Goal: Information Seeking & Learning: Learn about a topic

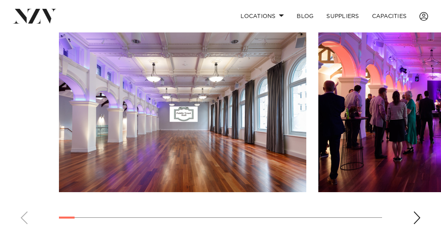
scroll to position [578, 0]
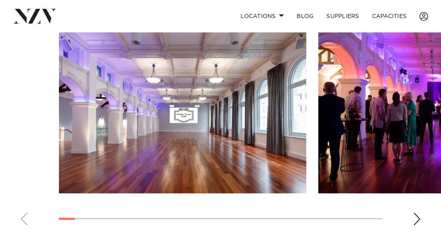
click at [417, 213] on div "Next slide" at bounding box center [417, 219] width 8 height 13
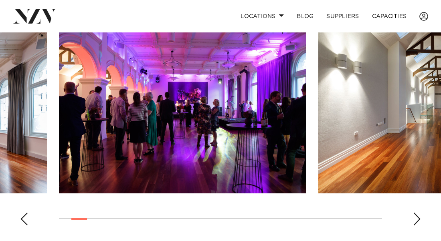
click at [417, 213] on div "Next slide" at bounding box center [417, 219] width 8 height 13
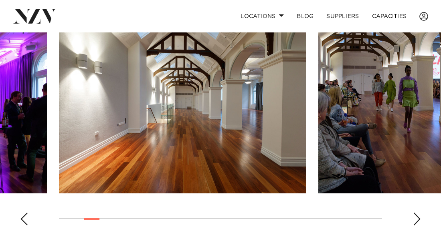
click at [417, 213] on div "Next slide" at bounding box center [417, 219] width 8 height 13
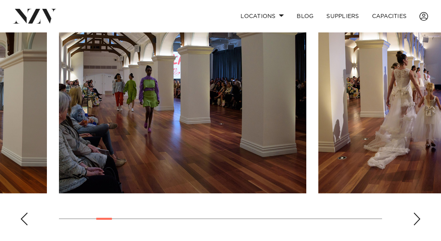
click at [417, 213] on div "Next slide" at bounding box center [417, 219] width 8 height 13
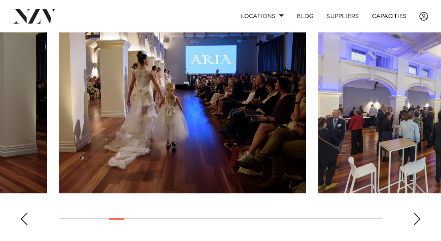
click at [417, 213] on div "Next slide" at bounding box center [417, 219] width 8 height 13
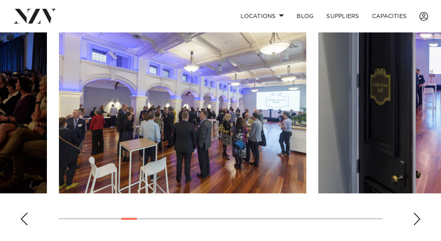
click at [416, 213] on div "Next slide" at bounding box center [417, 219] width 8 height 13
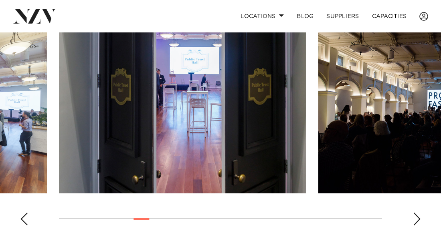
click at [416, 213] on div "Next slide" at bounding box center [417, 219] width 8 height 13
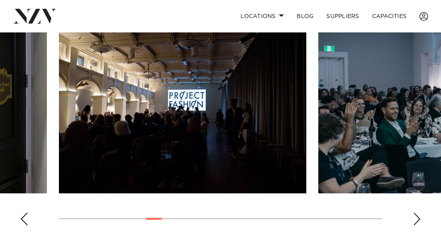
click at [416, 213] on div "Next slide" at bounding box center [417, 219] width 8 height 13
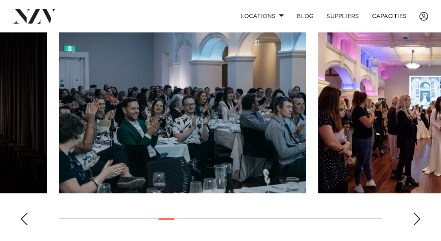
click at [416, 213] on div "Next slide" at bounding box center [417, 219] width 8 height 13
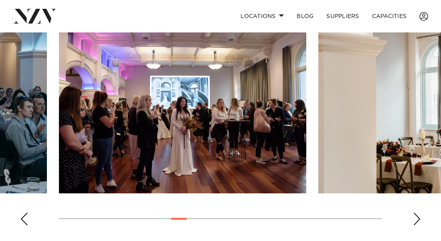
click at [417, 213] on div "Next slide" at bounding box center [417, 219] width 8 height 13
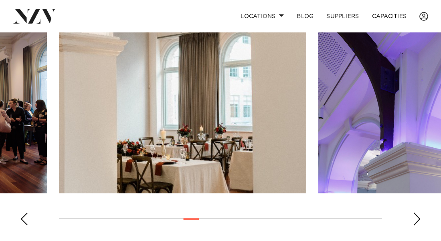
click at [417, 213] on div "Next slide" at bounding box center [417, 219] width 8 height 13
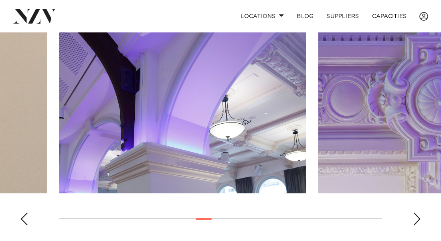
click at [416, 213] on div "Next slide" at bounding box center [417, 219] width 8 height 13
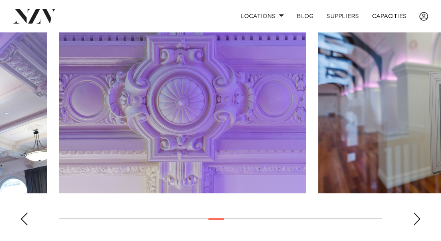
click at [418, 213] on div "Next slide" at bounding box center [417, 219] width 8 height 13
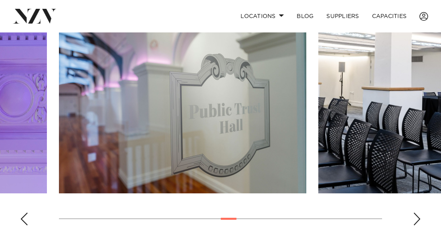
click at [417, 213] on div "Next slide" at bounding box center [417, 219] width 8 height 13
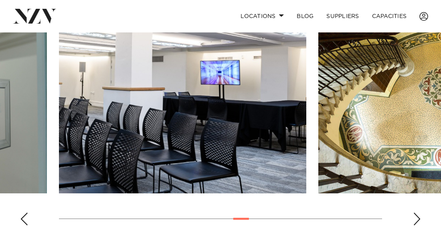
click at [418, 213] on div "Next slide" at bounding box center [417, 219] width 8 height 13
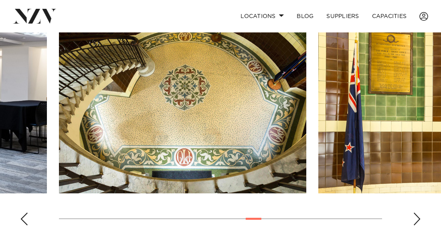
click at [417, 213] on div "Next slide" at bounding box center [417, 219] width 8 height 13
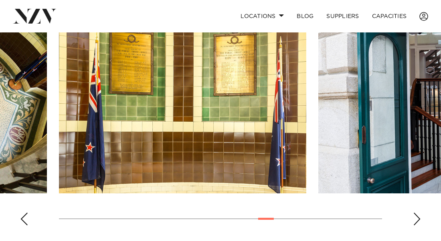
click at [417, 213] on div "Next slide" at bounding box center [417, 219] width 8 height 13
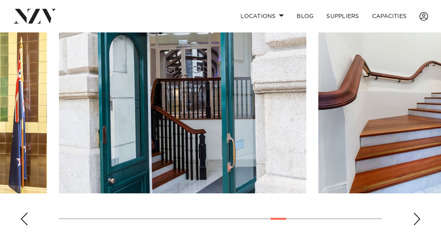
click at [418, 213] on div "Next slide" at bounding box center [417, 219] width 8 height 13
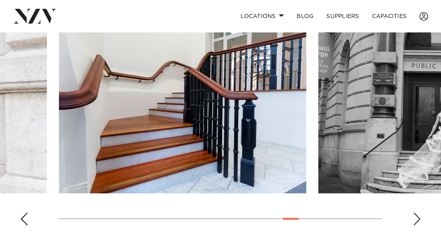
click at [418, 213] on div "Next slide" at bounding box center [417, 219] width 8 height 13
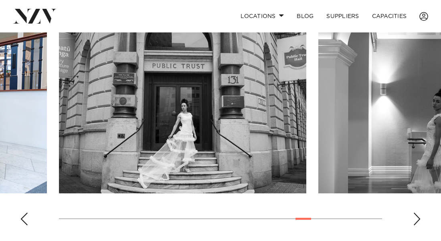
click at [417, 213] on div "Next slide" at bounding box center [417, 219] width 8 height 13
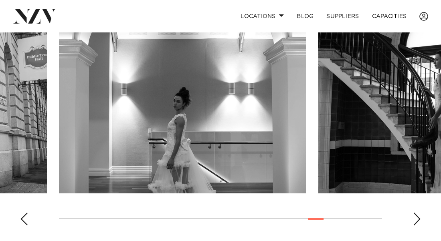
click at [417, 213] on div "Next slide" at bounding box center [417, 219] width 8 height 13
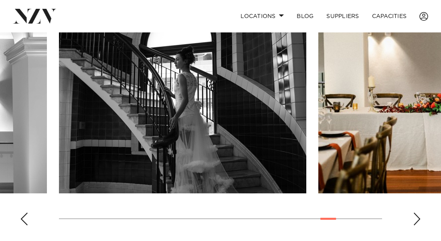
click at [417, 213] on div "Next slide" at bounding box center [417, 219] width 8 height 13
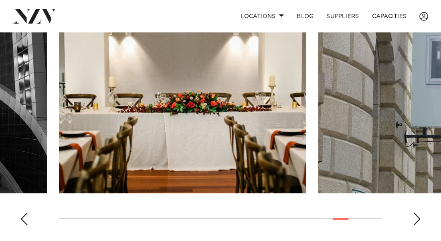
click at [417, 213] on div "Next slide" at bounding box center [417, 219] width 8 height 13
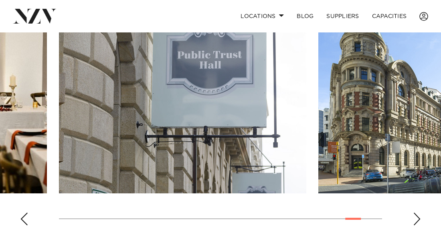
click at [417, 213] on div "Next slide" at bounding box center [417, 219] width 8 height 13
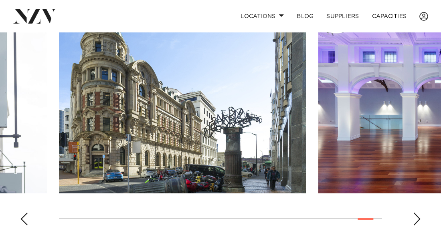
click at [417, 213] on div "Next slide" at bounding box center [417, 219] width 8 height 13
